Goal: Navigation & Orientation: Find specific page/section

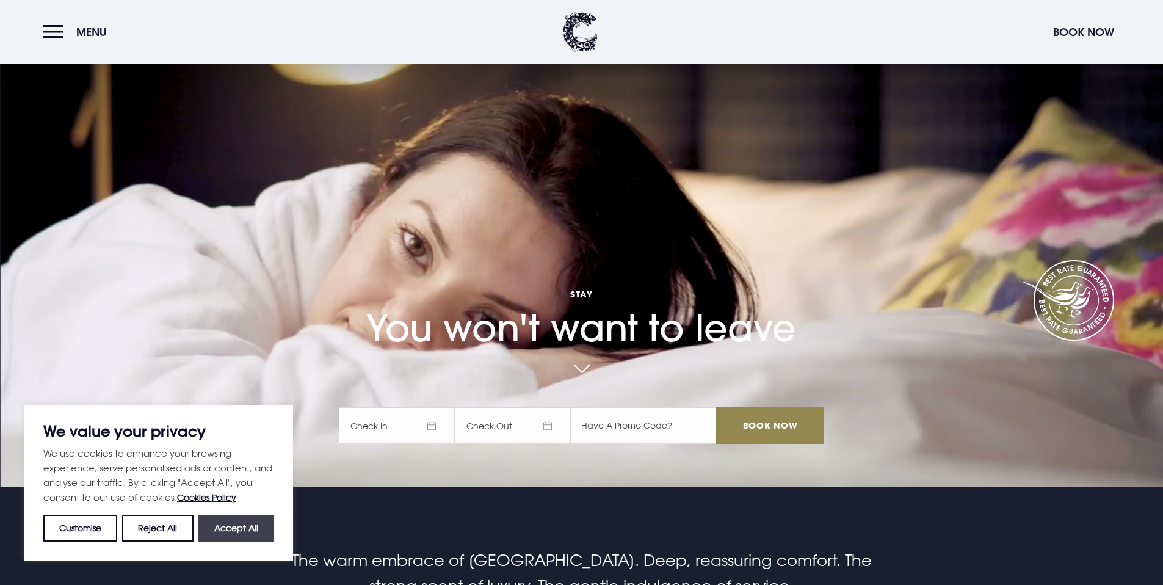
click at [231, 527] on button "Accept All" at bounding box center [236, 528] width 76 height 27
checkbox input "true"
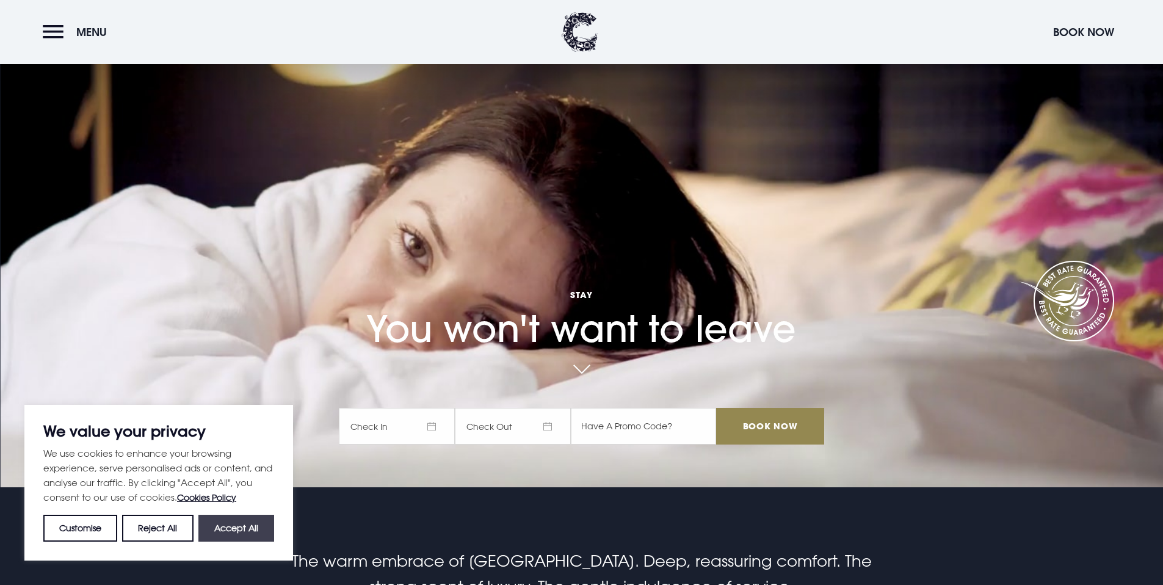
checkbox input "true"
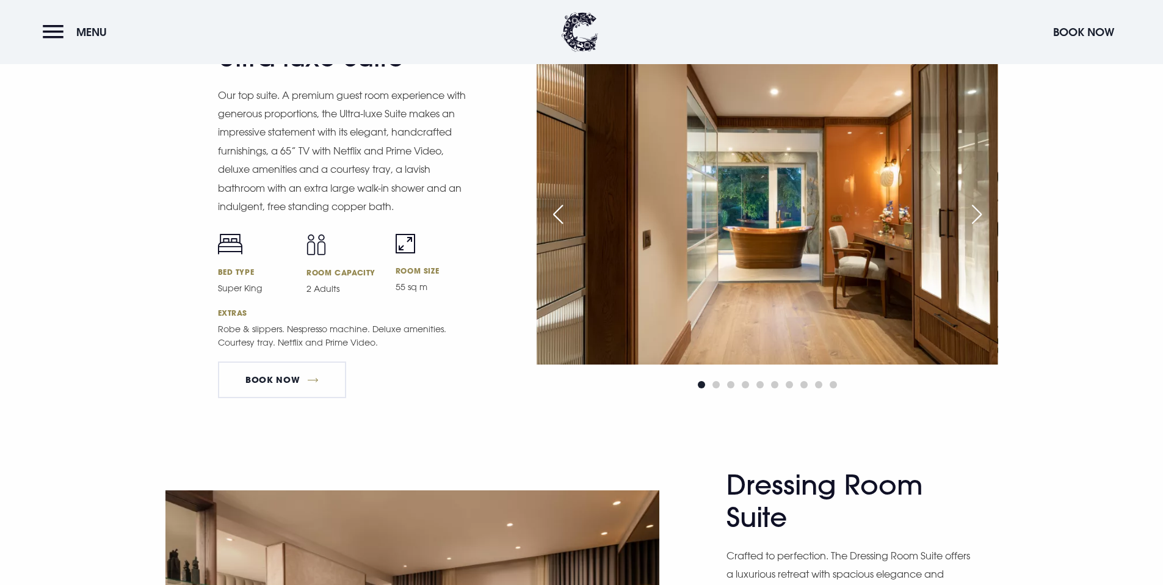
scroll to position [1487, 0]
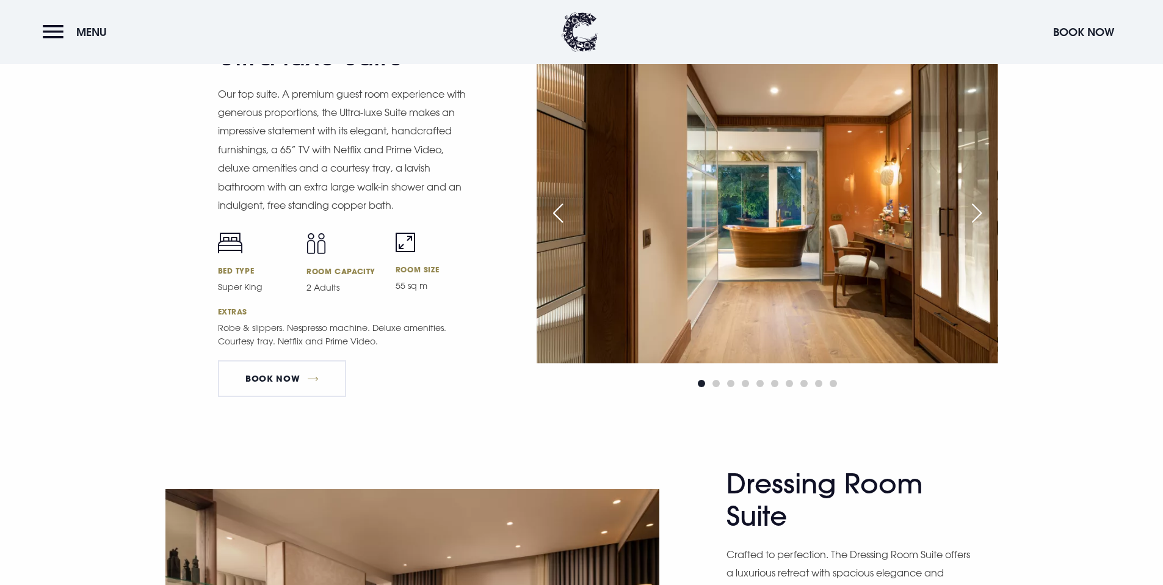
click at [984, 211] on div "Next slide" at bounding box center [977, 213] width 31 height 27
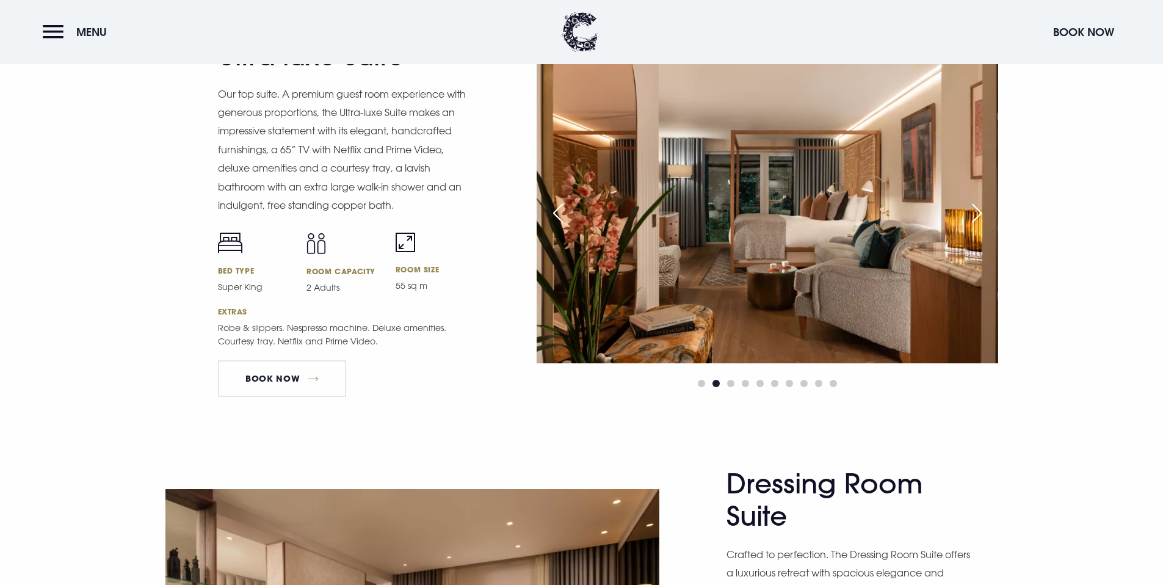
click at [984, 211] on div "Next slide" at bounding box center [977, 213] width 31 height 27
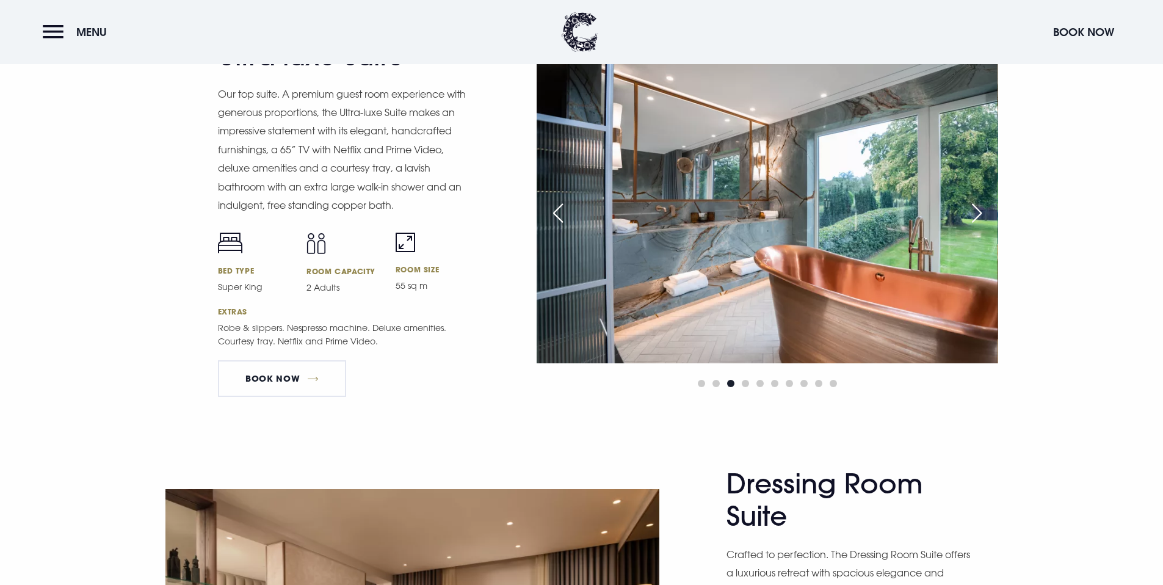
click at [984, 211] on div "Next slide" at bounding box center [977, 213] width 31 height 27
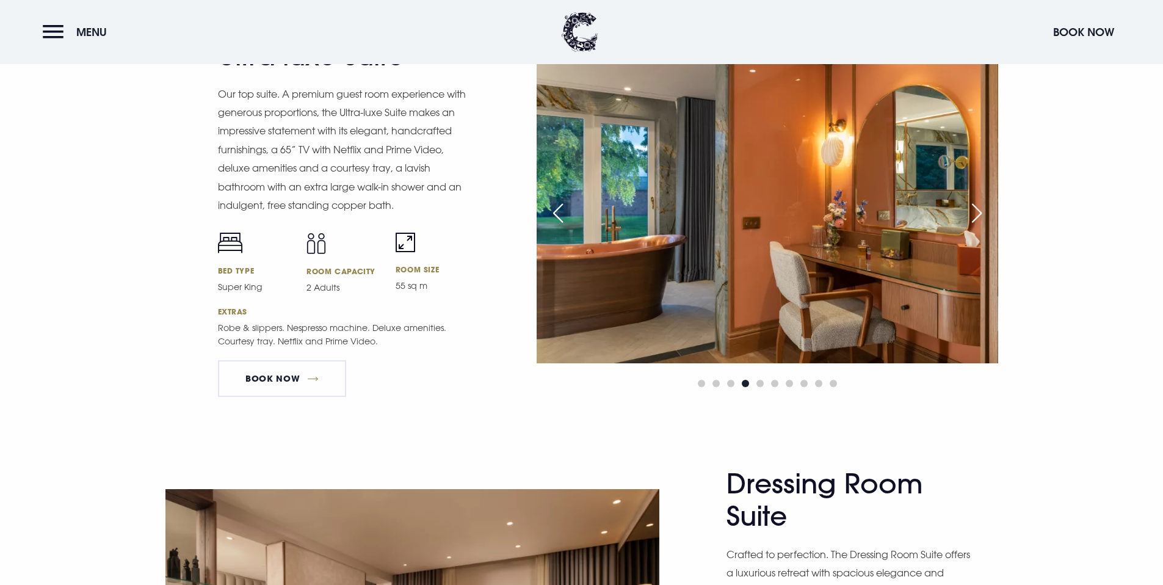
click at [984, 211] on div "Next slide" at bounding box center [977, 213] width 31 height 27
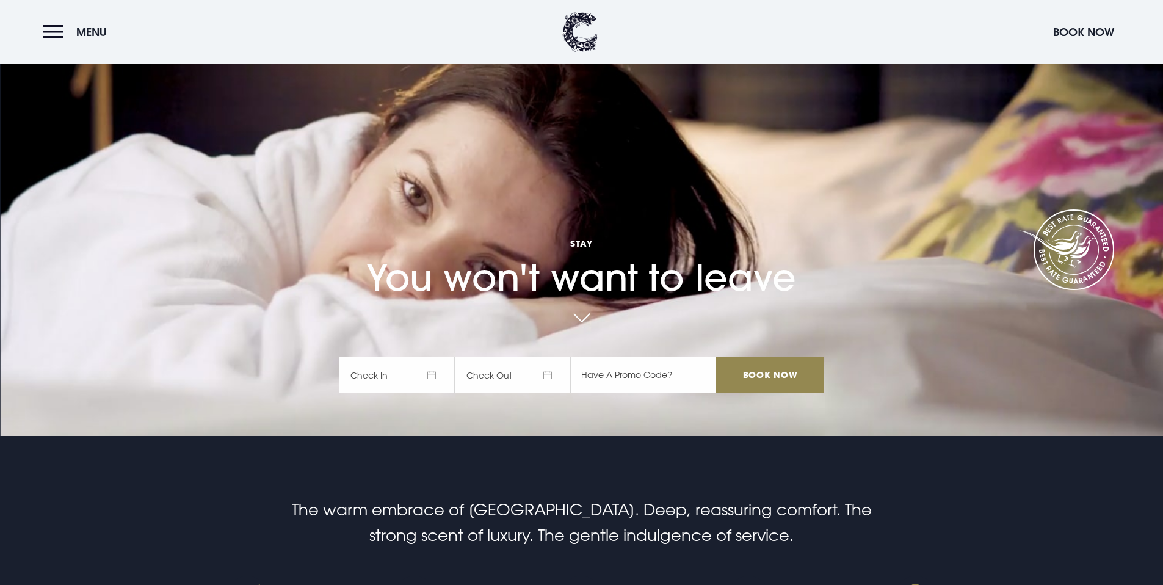
scroll to position [0, 0]
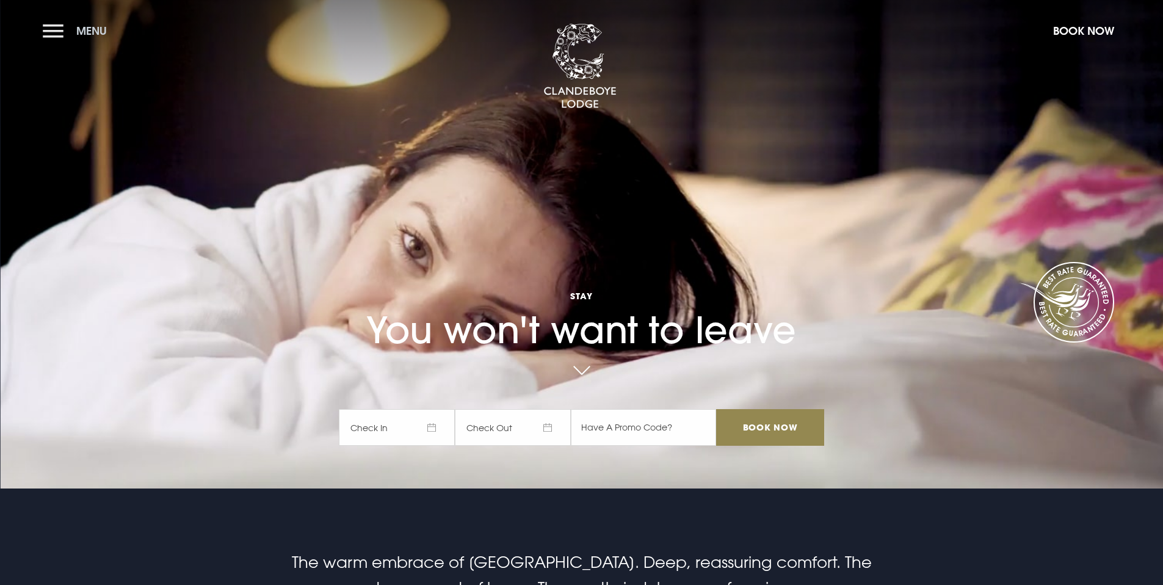
click at [55, 41] on button "Menu" at bounding box center [78, 31] width 70 height 26
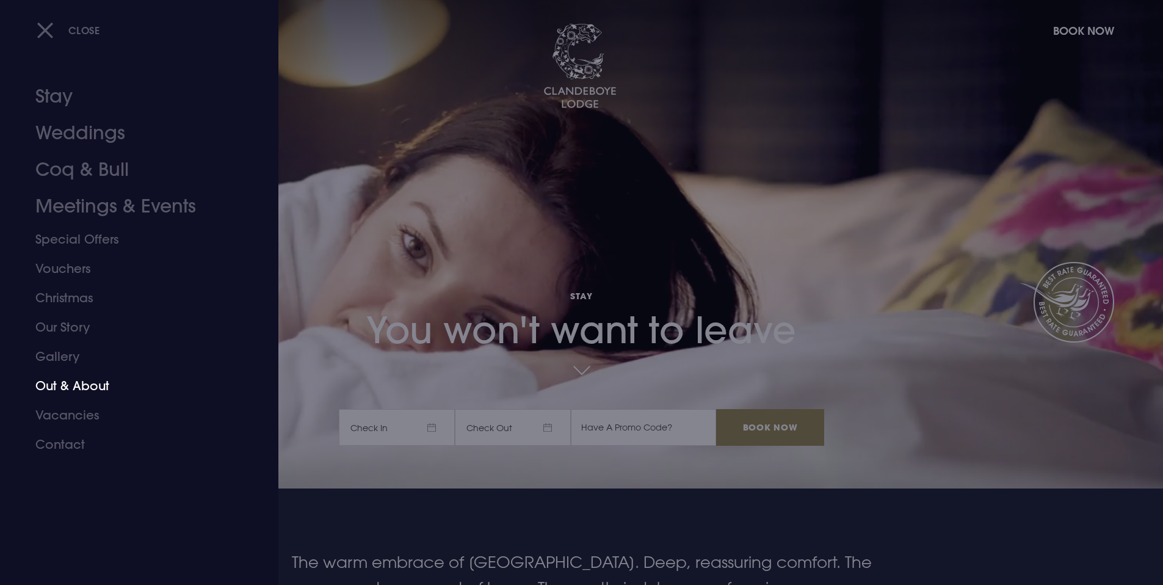
click at [92, 386] on link "Out & About" at bounding box center [131, 385] width 193 height 29
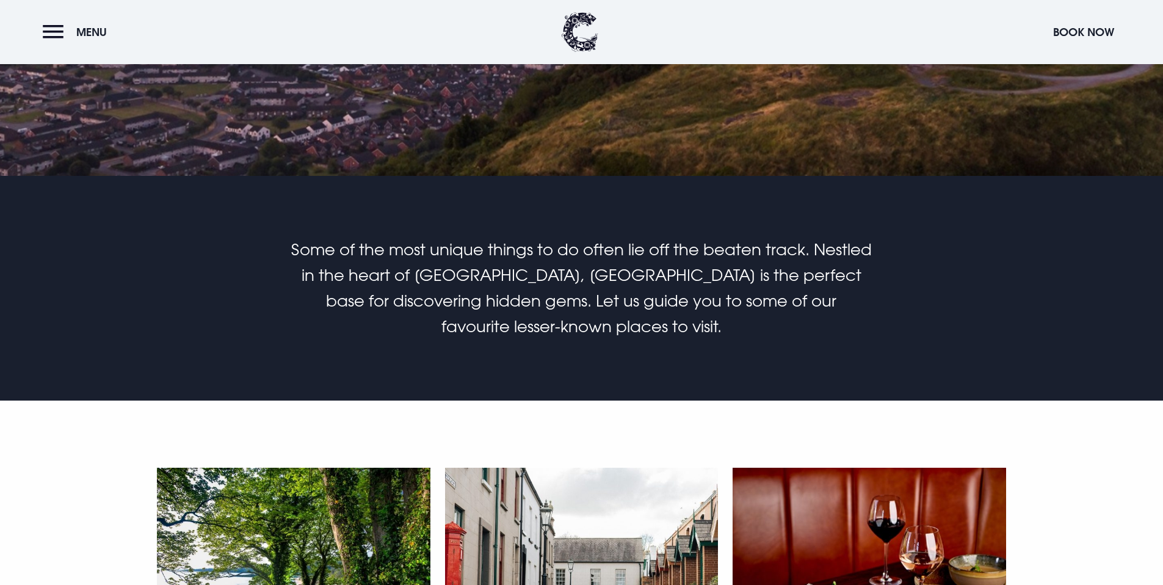
scroll to position [305, 0]
